Goal: Information Seeking & Learning: Learn about a topic

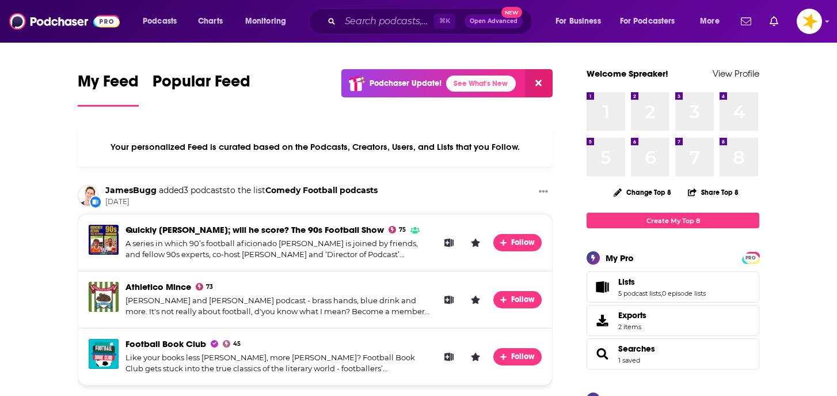
click at [353, 11] on div "⌘ K Open Advanced New" at bounding box center [421, 21] width 224 height 26
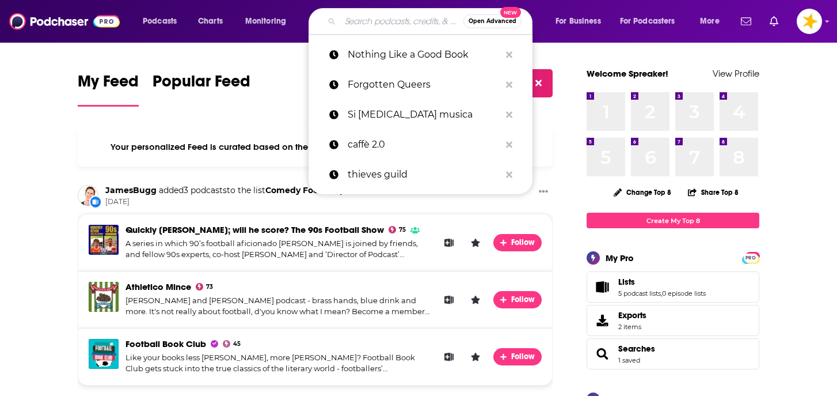
click at [356, 18] on input "Search podcasts, credits, & more..." at bounding box center [401, 21] width 123 height 18
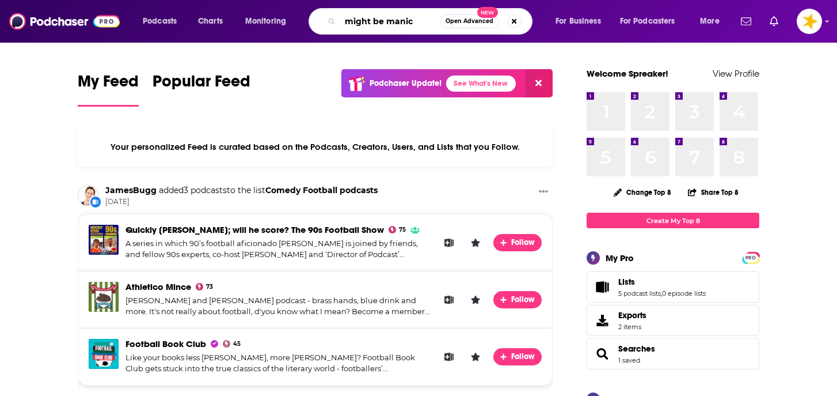
type input "might be manic"
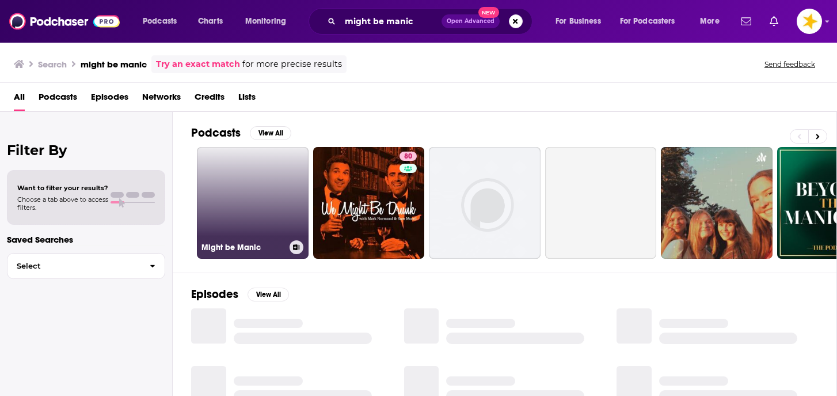
click at [247, 198] on link "Might be Manic" at bounding box center [253, 203] width 112 height 112
